Goal: Task Accomplishment & Management: Manage account settings

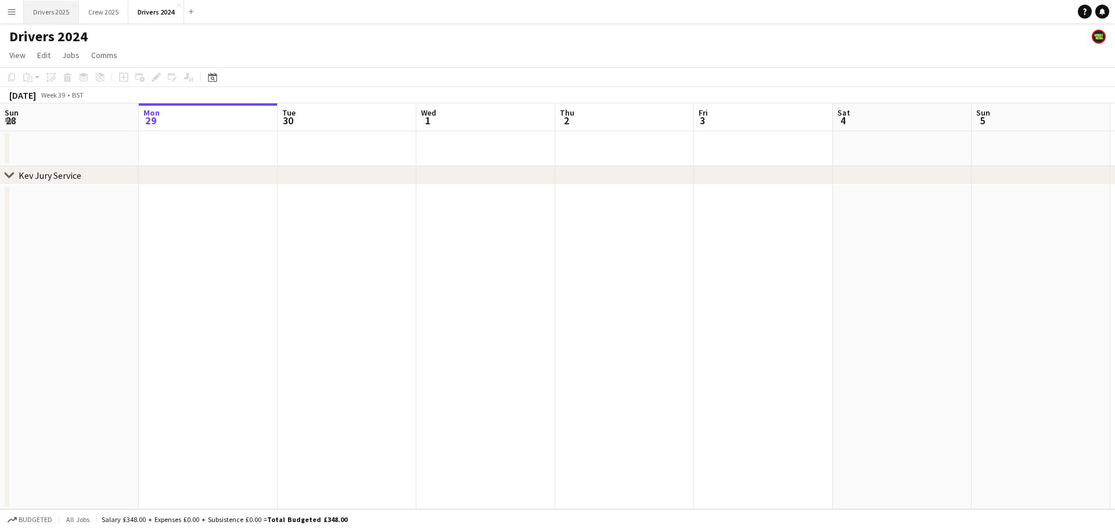
click at [57, 12] on button "Drivers 2025 Close" at bounding box center [51, 12] width 55 height 23
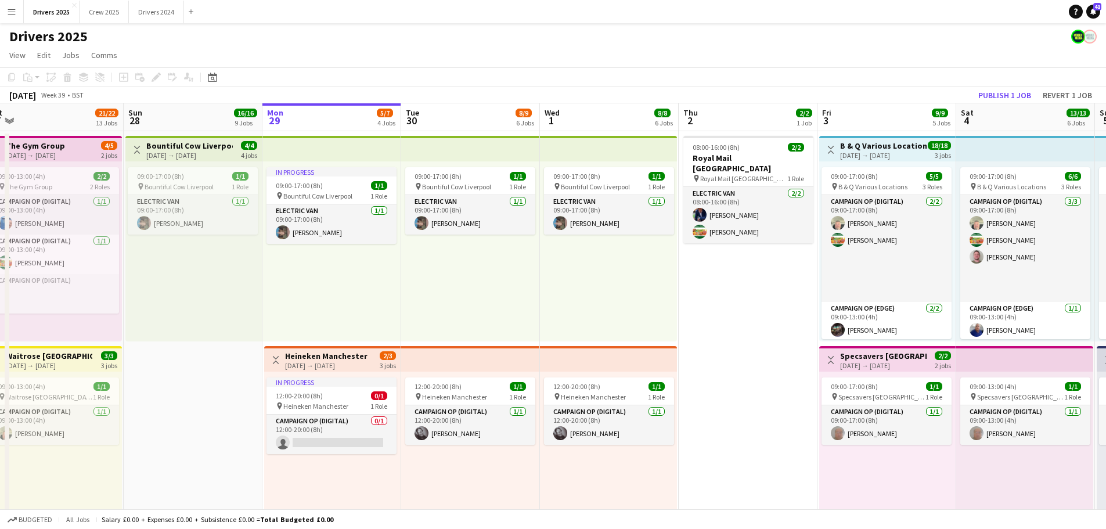
scroll to position [0, 292]
drag, startPoint x: 457, startPoint y: 305, endPoint x: 549, endPoint y: 284, distance: 94.1
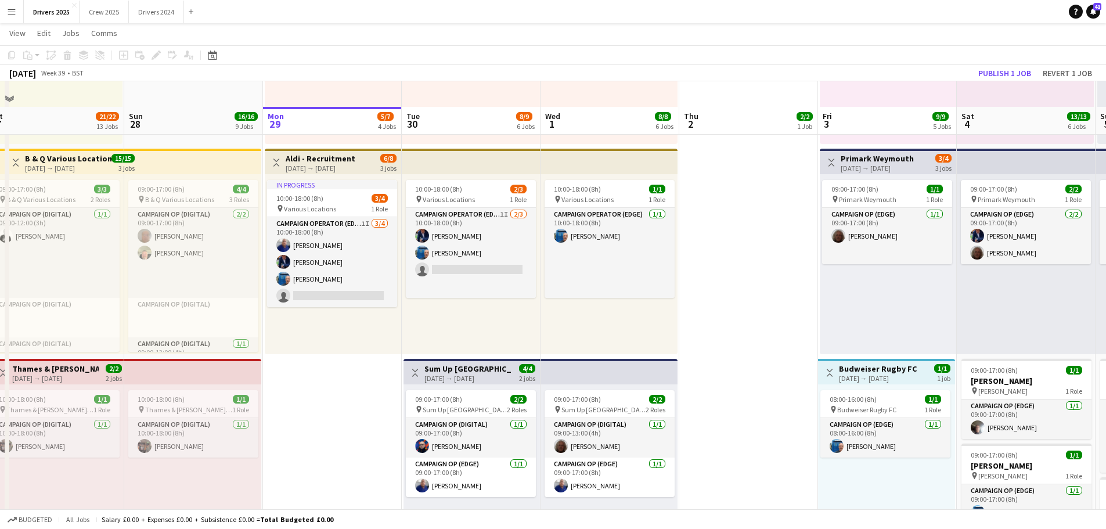
scroll to position [464, 0]
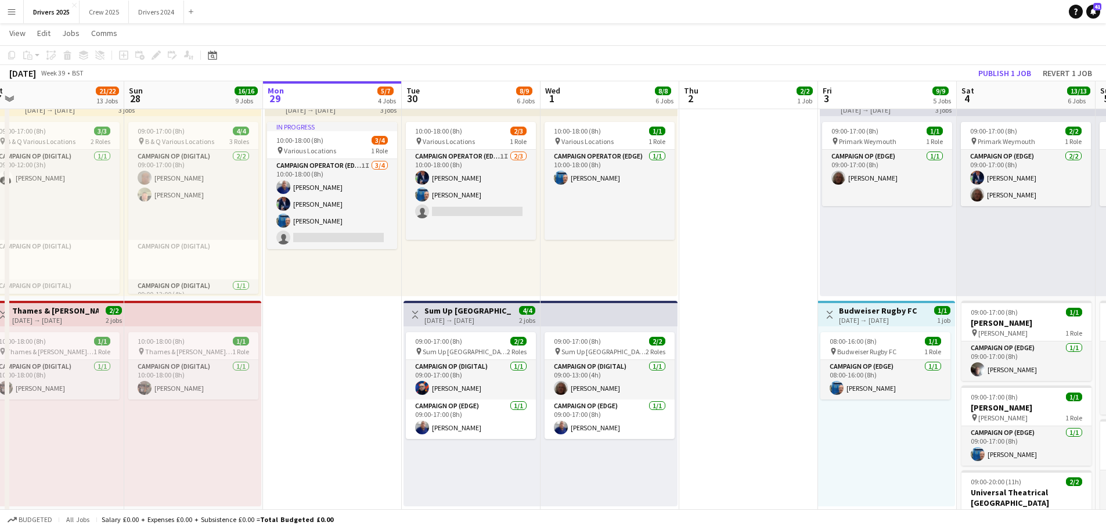
click at [467, 323] on div "[DATE] → [DATE]" at bounding box center [467, 320] width 86 height 9
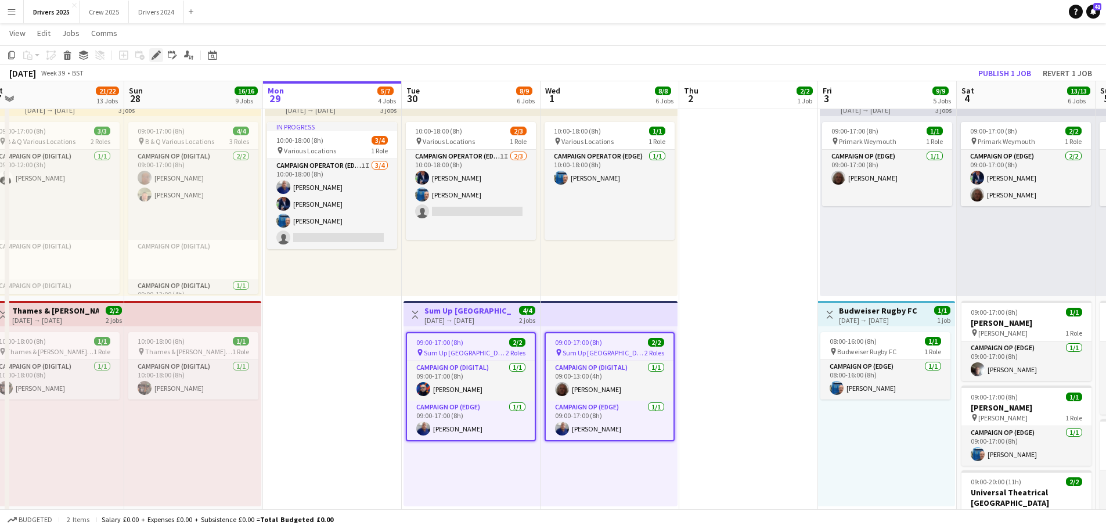
click at [158, 55] on icon at bounding box center [156, 55] width 6 height 6
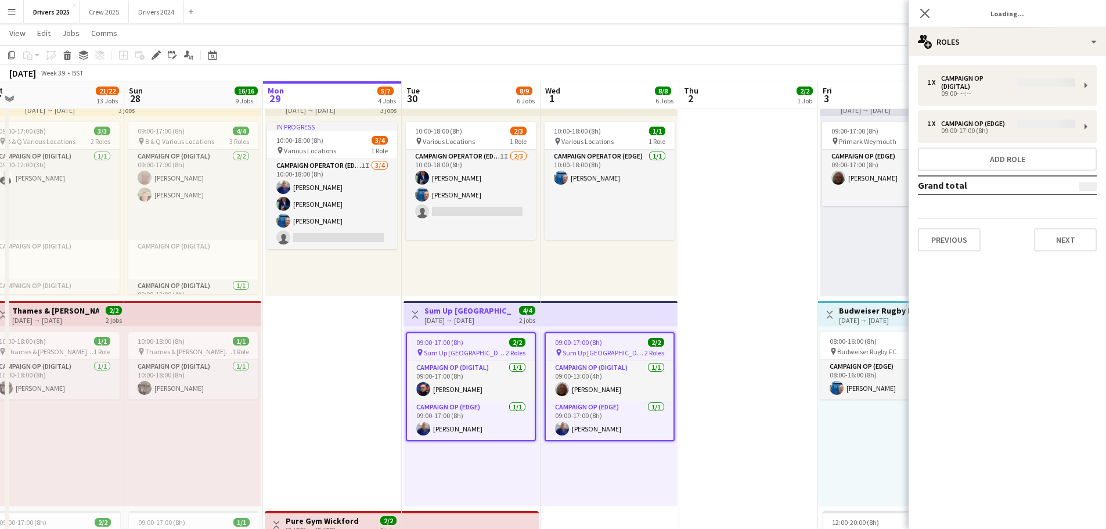
type input "**********"
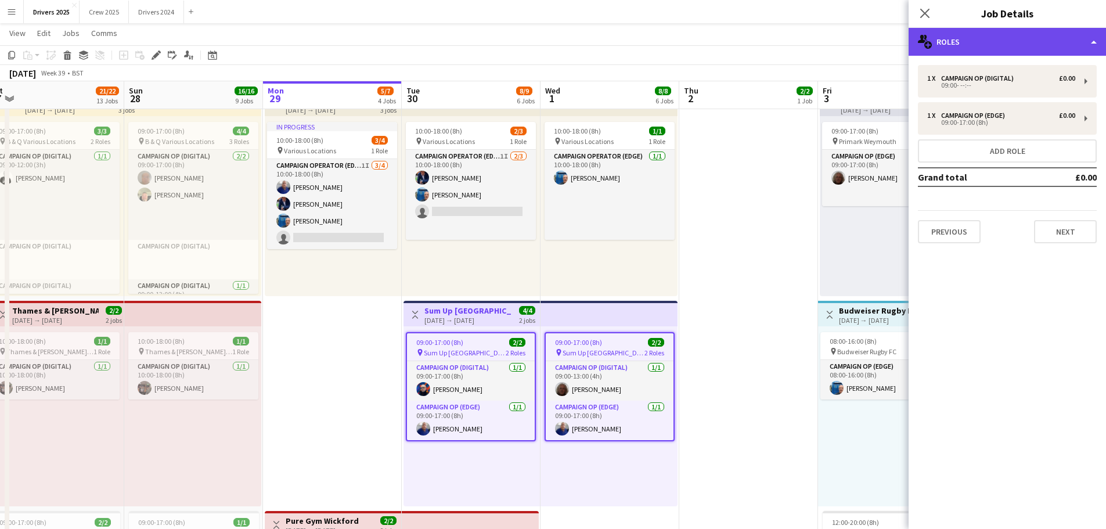
click at [946, 42] on div "multiple-users-add Roles" at bounding box center [1006, 42] width 197 height 28
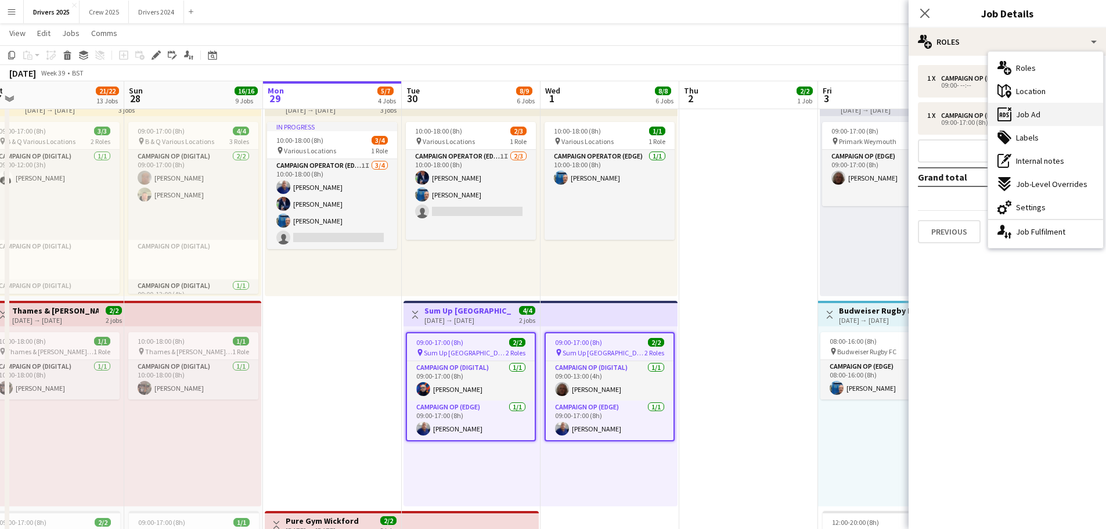
click at [1039, 116] on span "Job Ad" at bounding box center [1028, 114] width 24 height 10
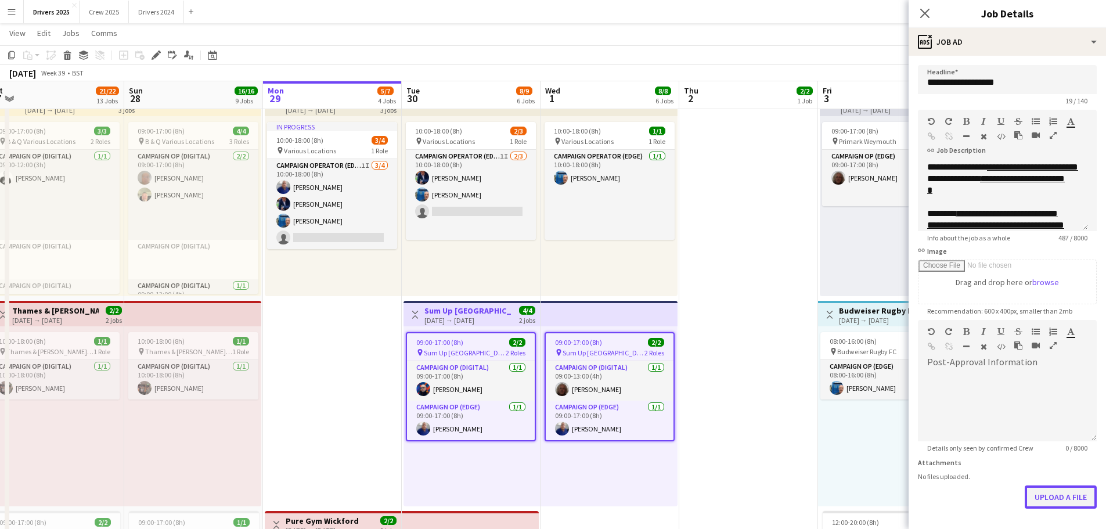
click at [1061, 502] on button "Upload a file" at bounding box center [1061, 496] width 72 height 23
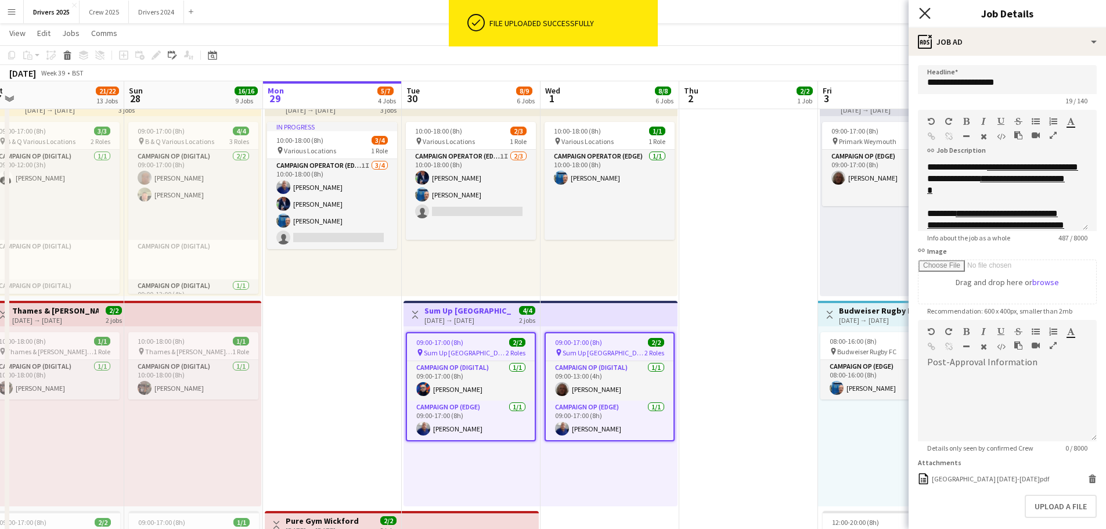
click at [923, 14] on icon "Close pop-in" at bounding box center [924, 13] width 11 height 11
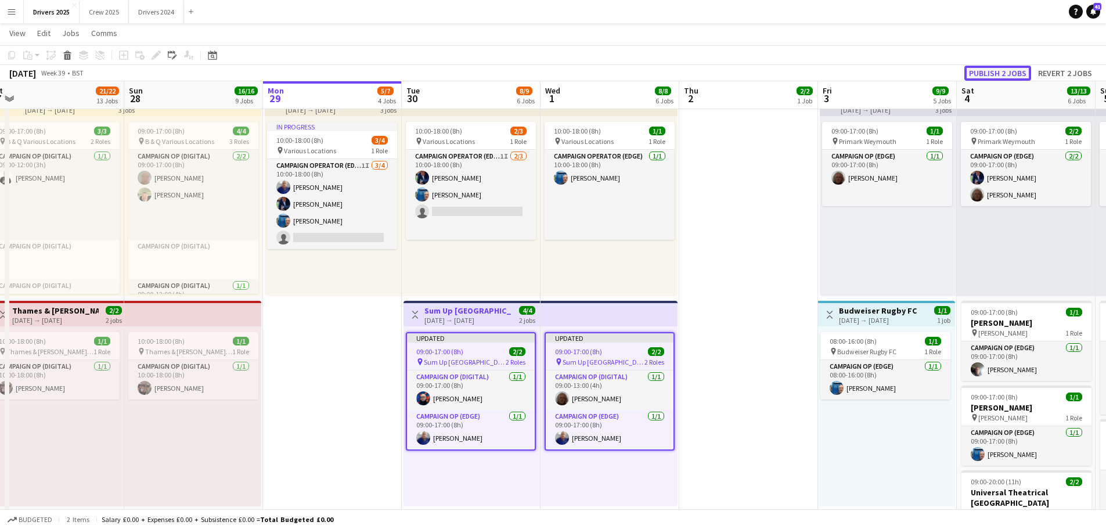
click at [1000, 67] on button "Publish 2 jobs" at bounding box center [997, 73] width 67 height 15
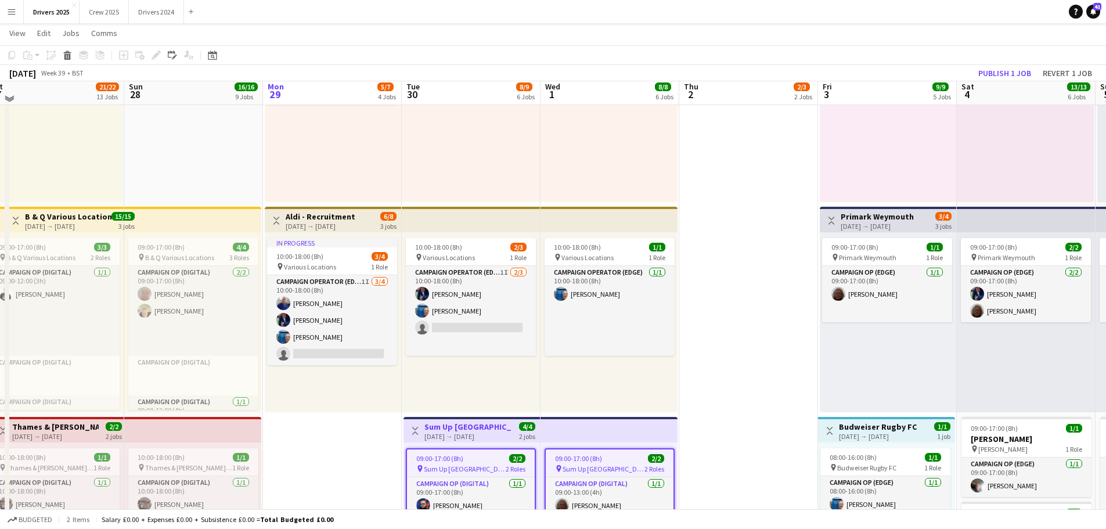
scroll to position [290, 0]
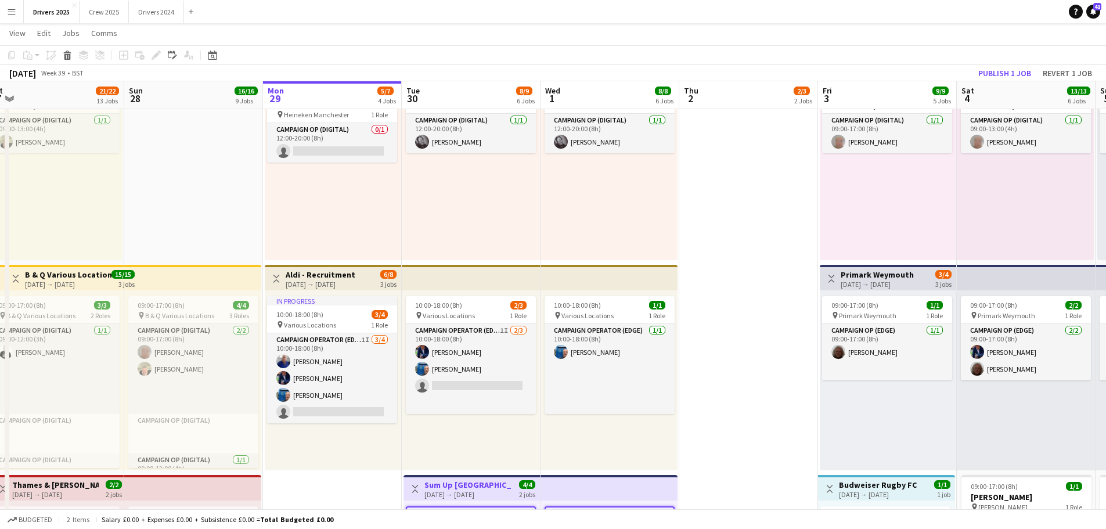
click at [347, 277] on h3 "Aldi - Recruitment" at bounding box center [321, 274] width 70 height 10
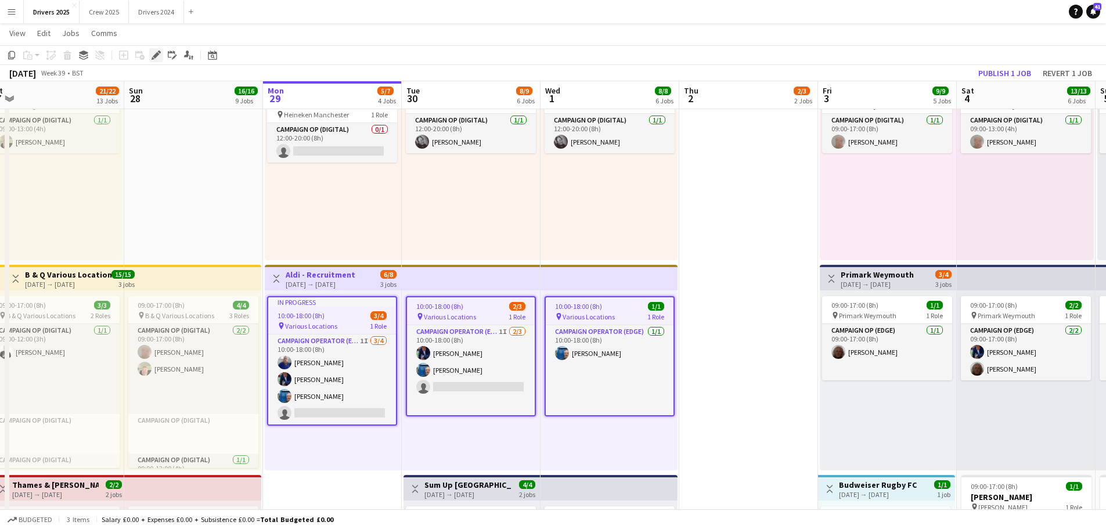
click at [153, 53] on icon "Edit" at bounding box center [156, 55] width 9 height 9
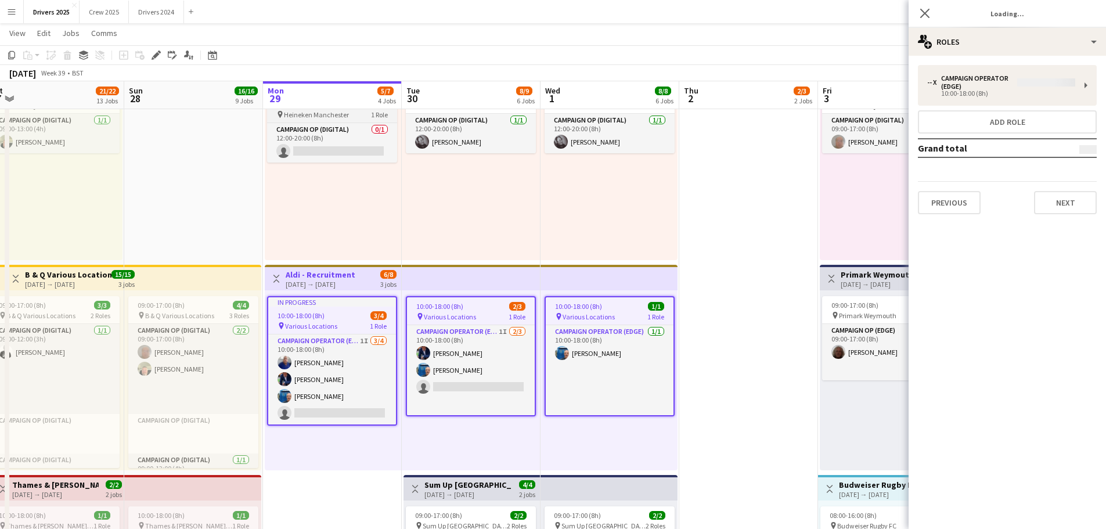
type input "**********"
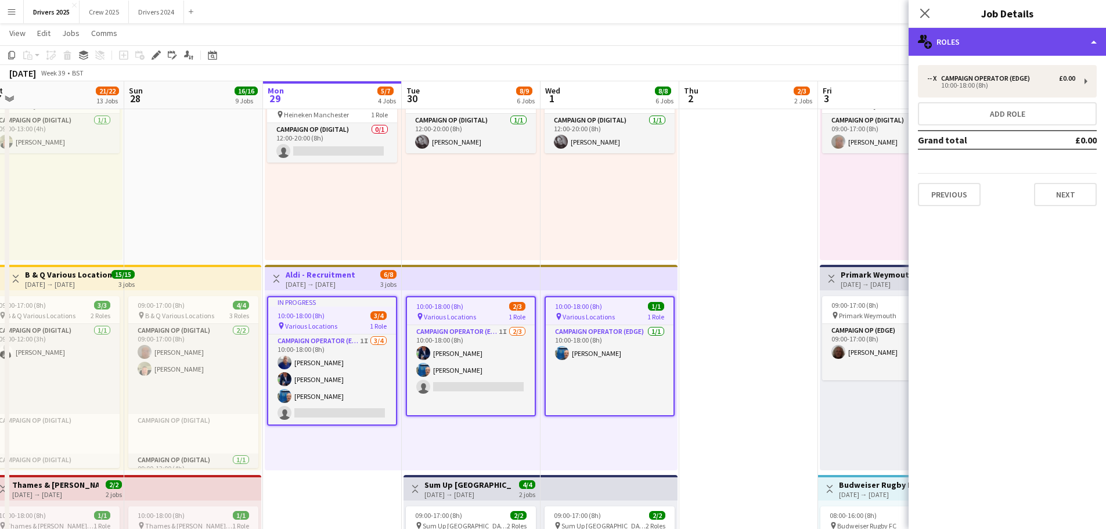
click at [973, 40] on div "multiple-users-add Roles" at bounding box center [1006, 42] width 197 height 28
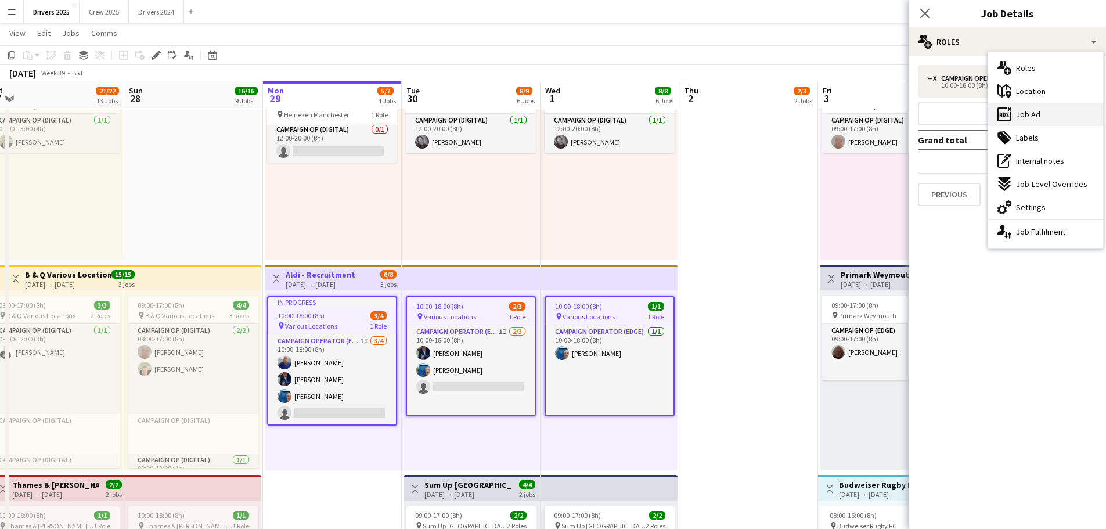
click at [1034, 112] on span "Job Ad" at bounding box center [1028, 114] width 24 height 10
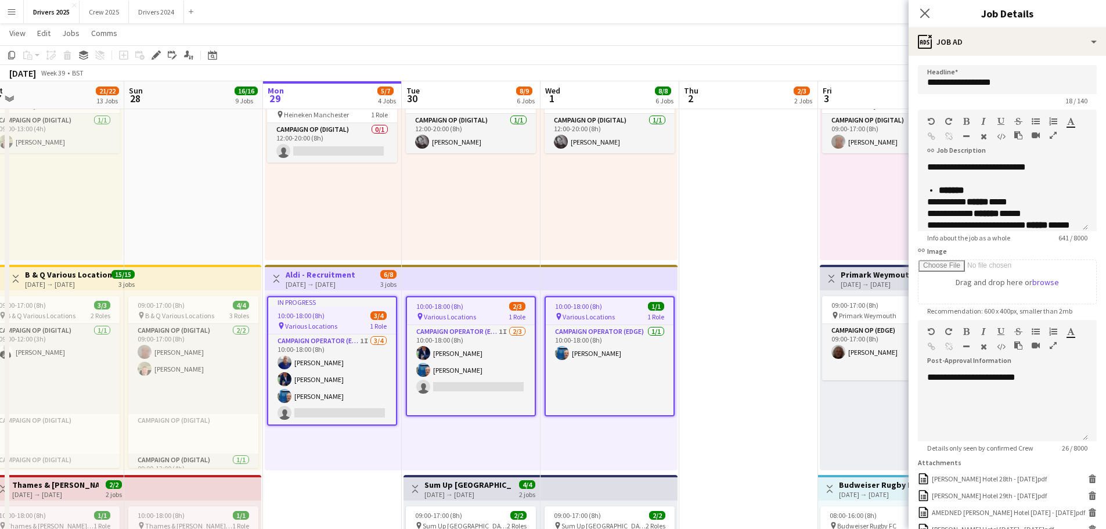
scroll to position [105, 0]
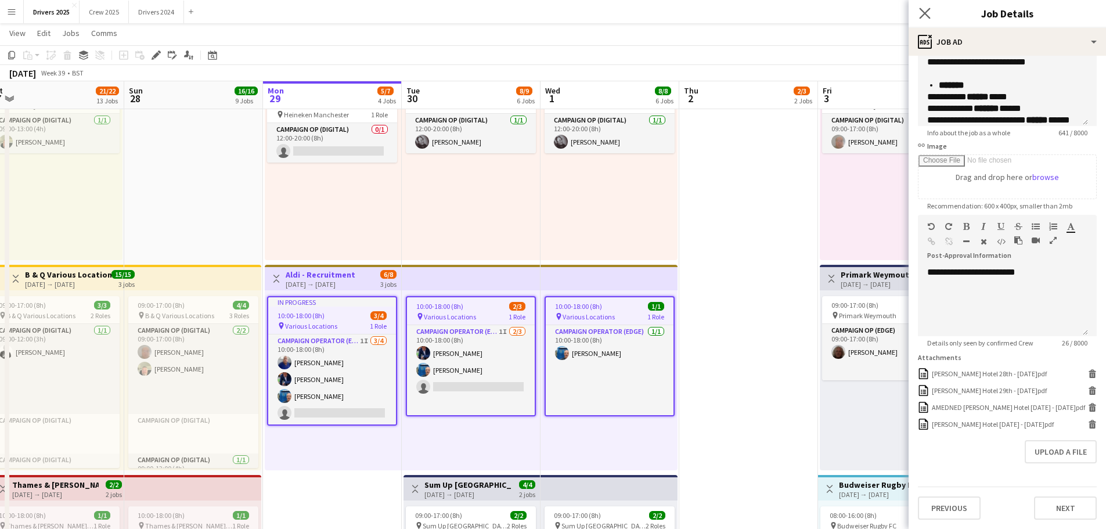
click at [930, 12] on icon "Close pop-in" at bounding box center [924, 13] width 11 height 11
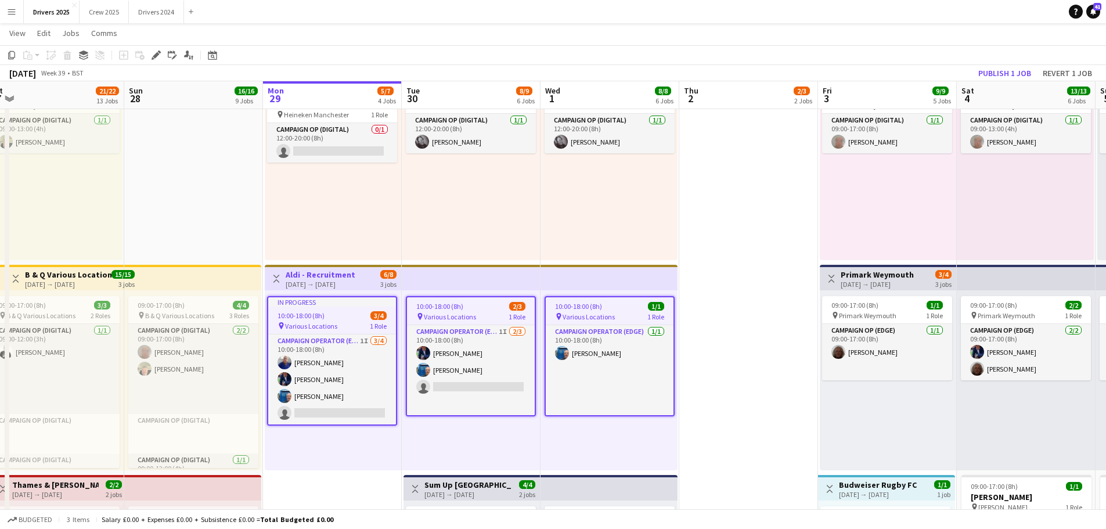
click at [347, 270] on h3 "Aldi - Recruitment" at bounding box center [321, 274] width 70 height 10
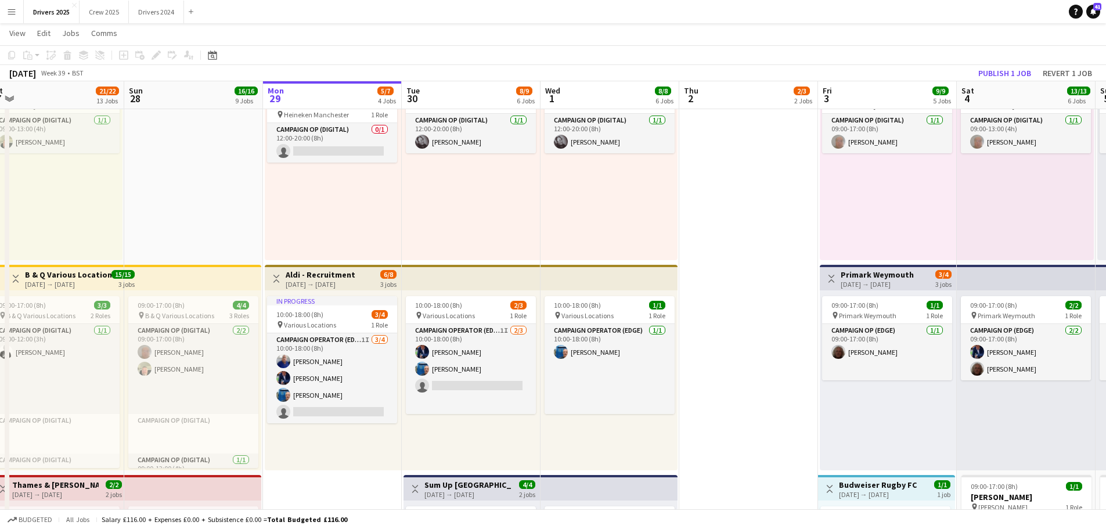
click at [342, 287] on div "[DATE] → [DATE]" at bounding box center [321, 284] width 70 height 9
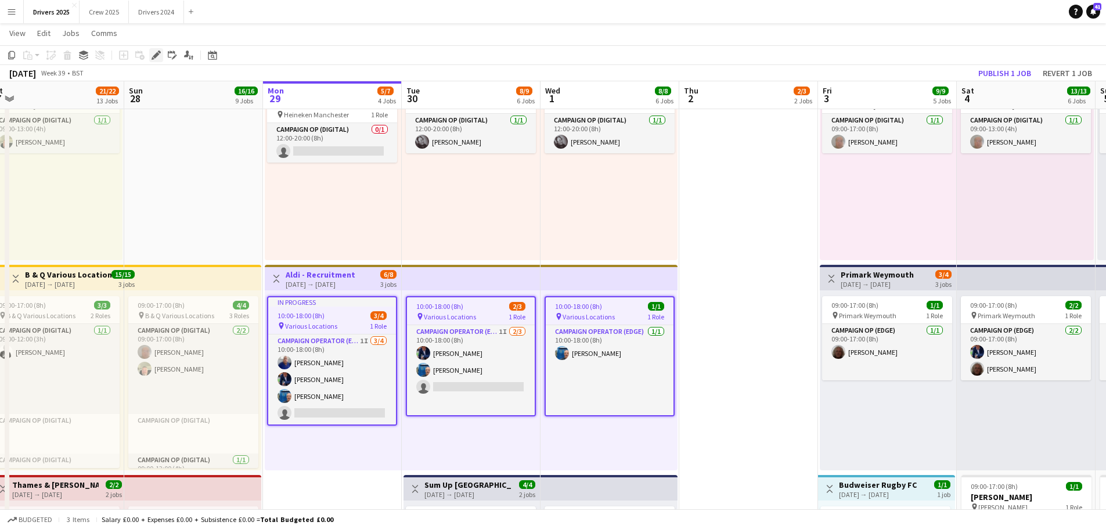
click at [152, 58] on icon "Edit" at bounding box center [156, 55] width 9 height 9
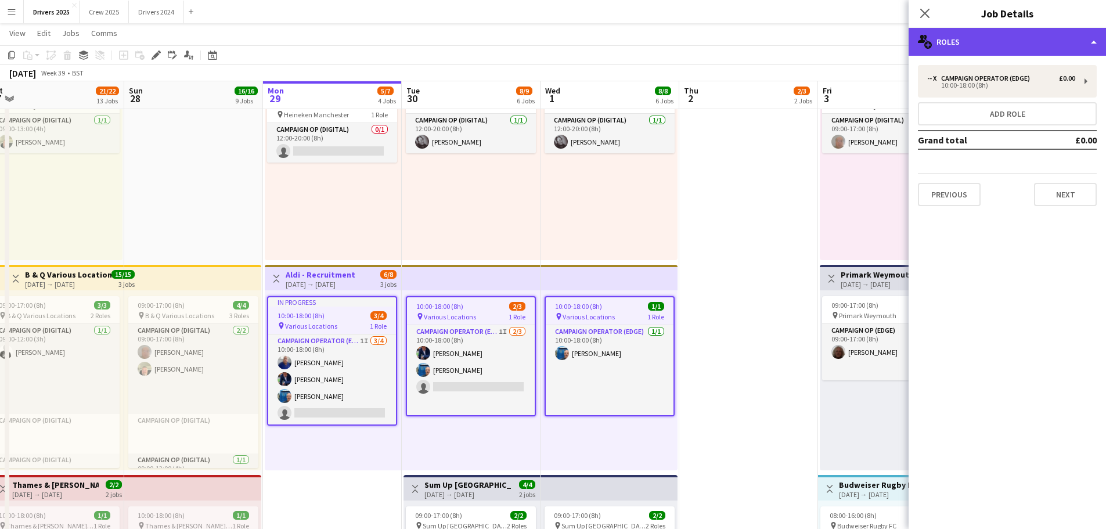
click at [1022, 37] on div "multiple-users-add Roles" at bounding box center [1006, 42] width 197 height 28
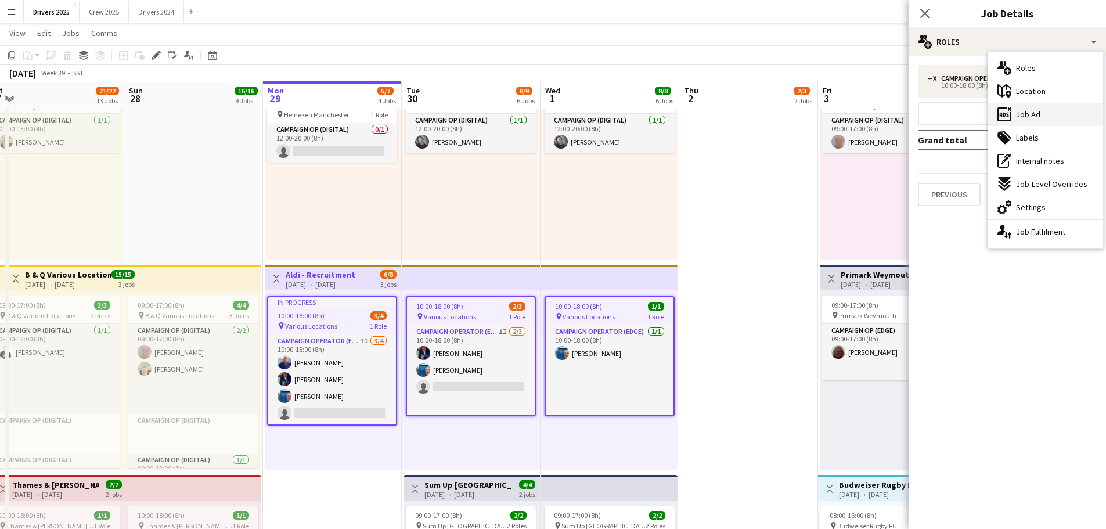
click at [1032, 114] on span "Job Ad" at bounding box center [1028, 114] width 24 height 10
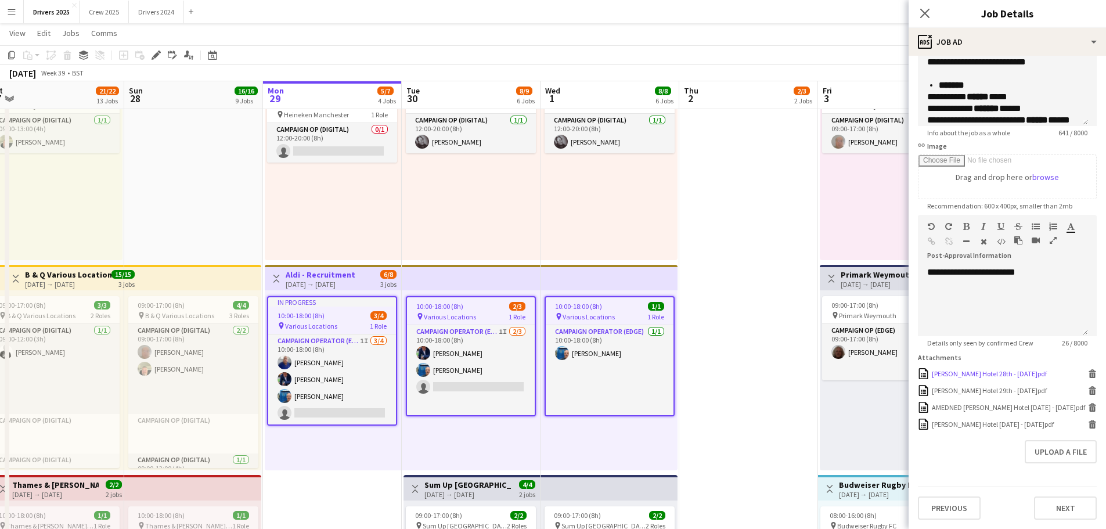
click at [1000, 371] on div "[PERSON_NAME] Hotel 28th - [DATE]pdf" at bounding box center [989, 373] width 115 height 9
